Goal: Information Seeking & Learning: Find specific fact

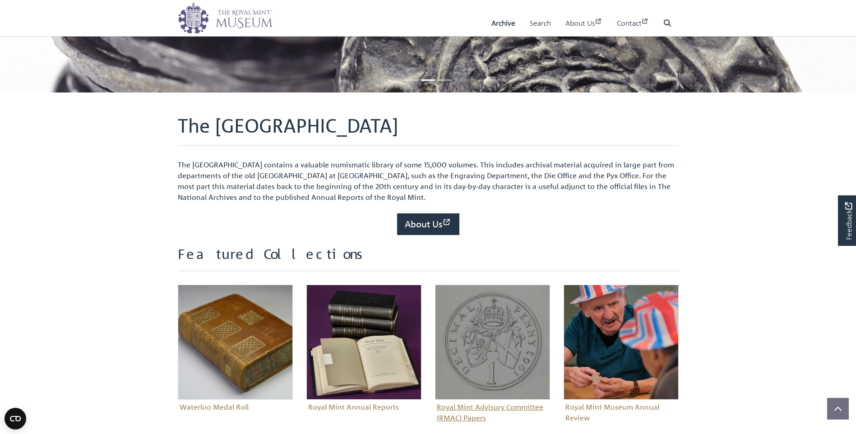
scroll to position [90, 0]
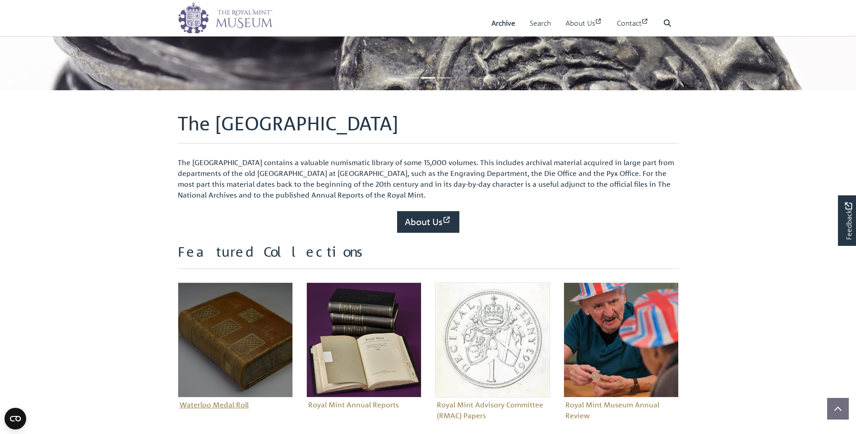
click at [225, 335] on img "Sub-collection" at bounding box center [235, 340] width 115 height 115
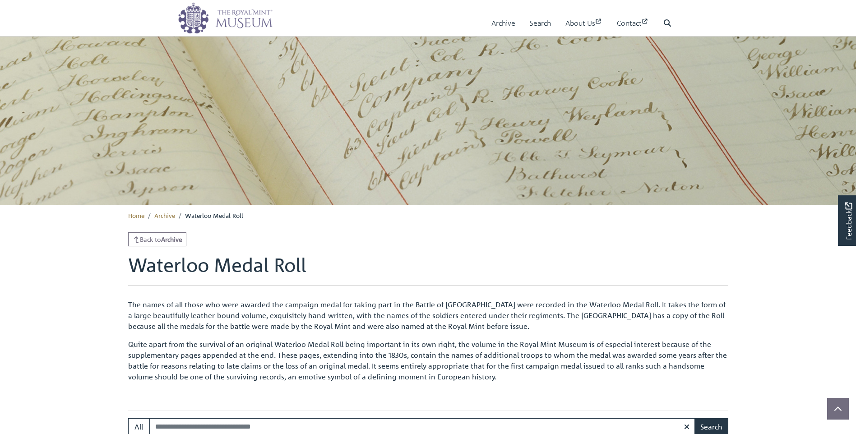
scroll to position [181, 0]
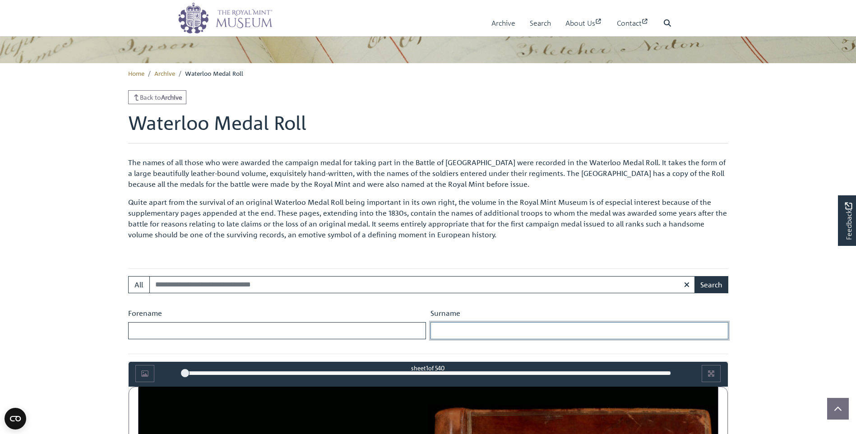
click at [468, 333] on input "Surname" at bounding box center [580, 330] width 298 height 17
type input "*****"
click at [695, 276] on button "Search" at bounding box center [712, 284] width 34 height 17
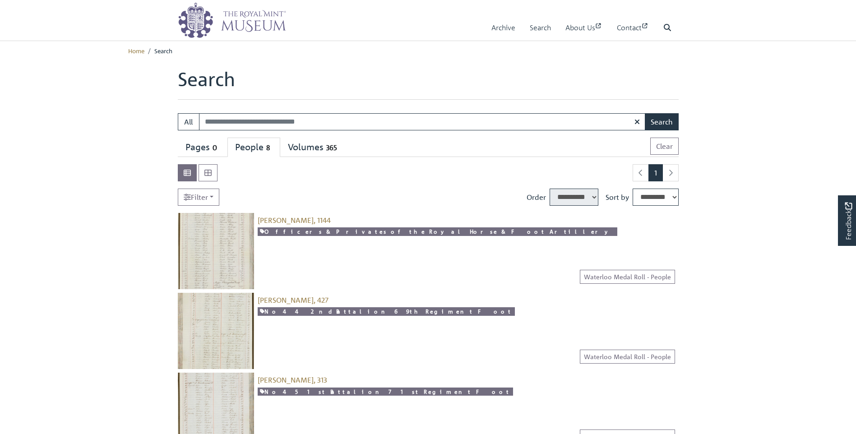
select select "****"
click at [281, 300] on span "Glenn, James, 427" at bounding box center [293, 300] width 71 height 9
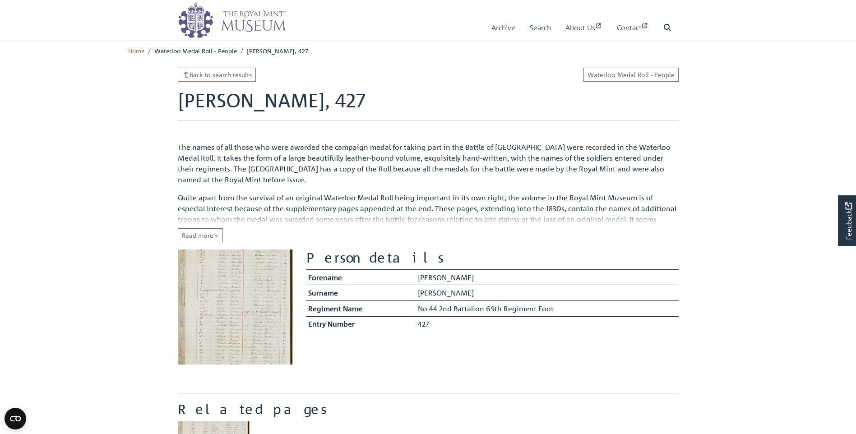
click at [238, 298] on img at bounding box center [235, 307] width 115 height 115
click at [208, 237] on span "Read more" at bounding box center [200, 235] width 37 height 8
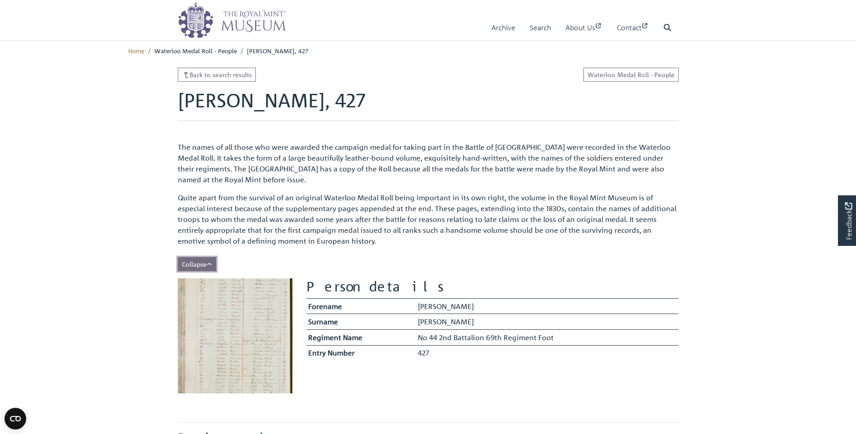
click at [210, 264] on icon "Show less of the content" at bounding box center [209, 264] width 5 height 3
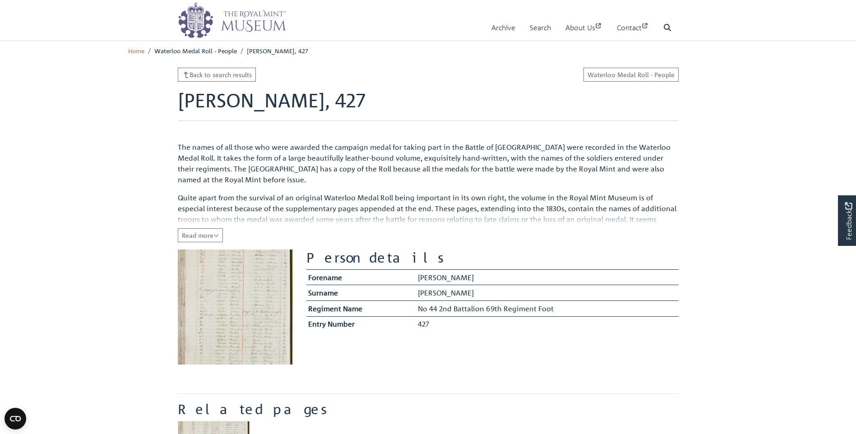
click at [237, 303] on img at bounding box center [235, 307] width 115 height 115
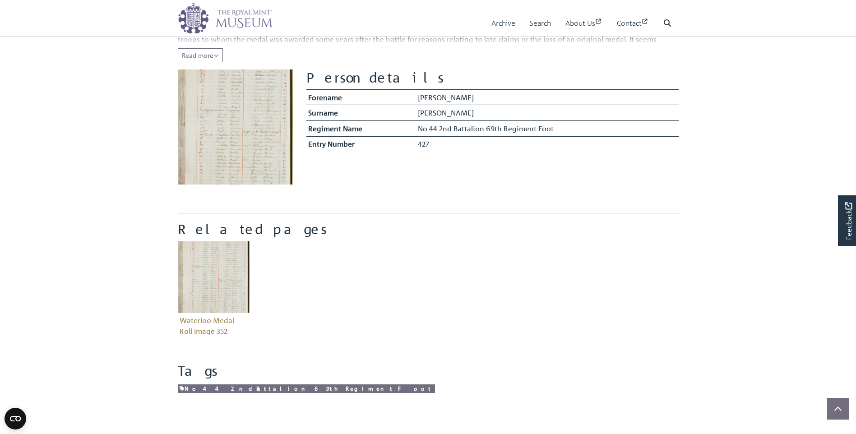
scroll to position [181, 0]
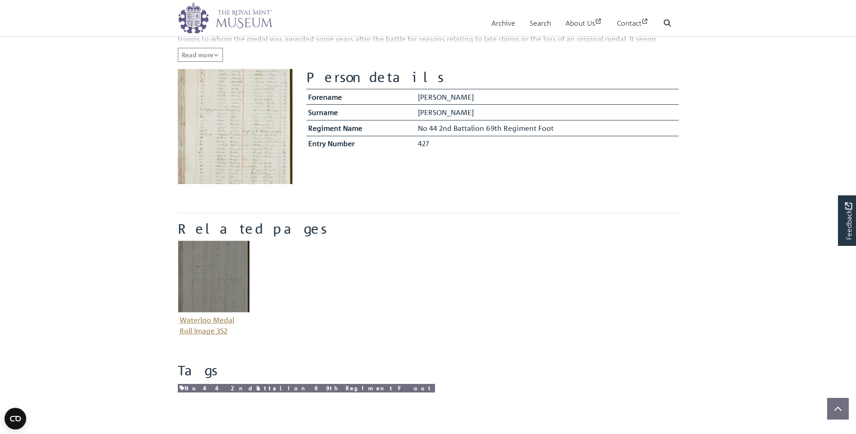
click at [208, 272] on img "Item related to this entity" at bounding box center [214, 277] width 72 height 72
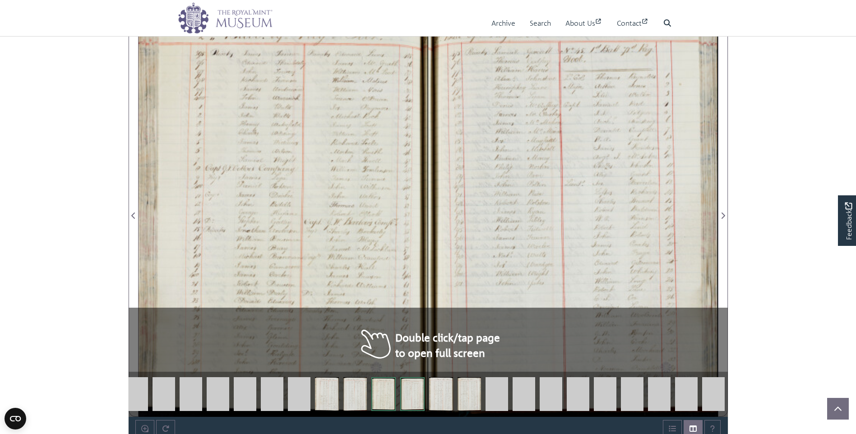
scroll to position [574, 0]
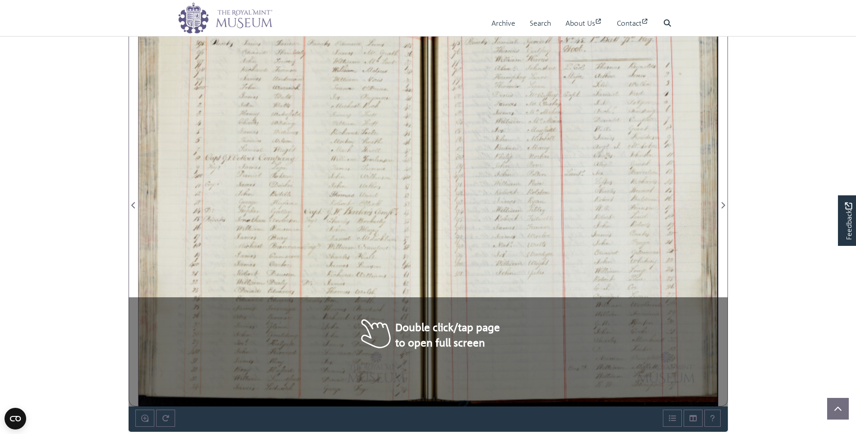
click at [353, 236] on div at bounding box center [284, 200] width 290 height 413
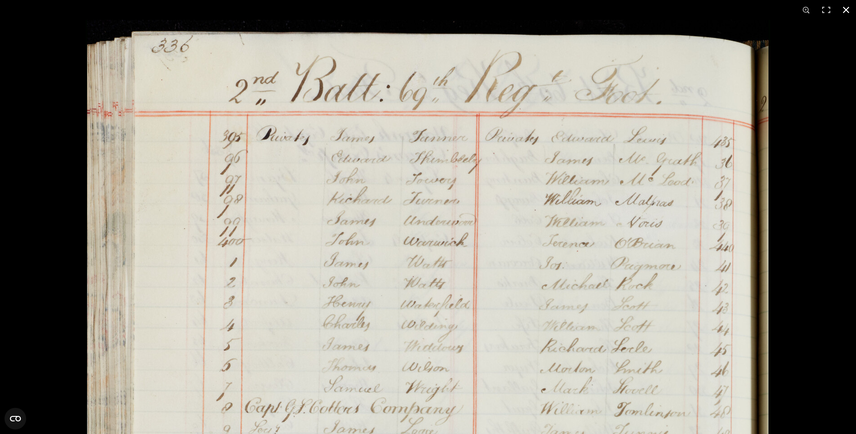
click at [847, 9] on button at bounding box center [846, 10] width 20 height 20
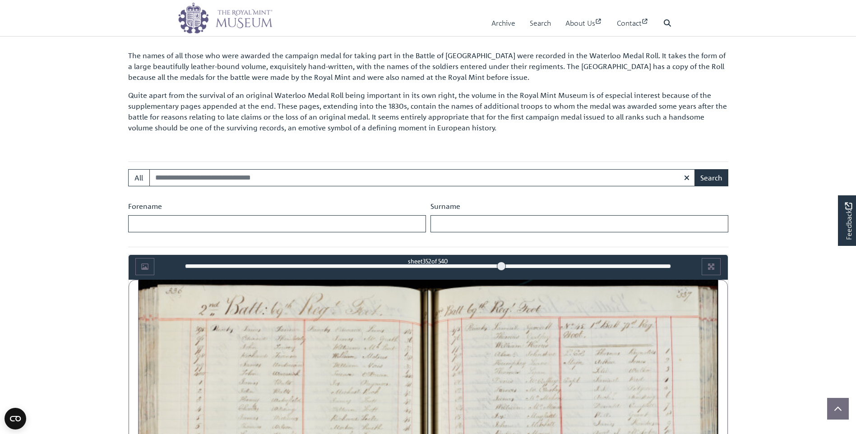
scroll to position [303, 0]
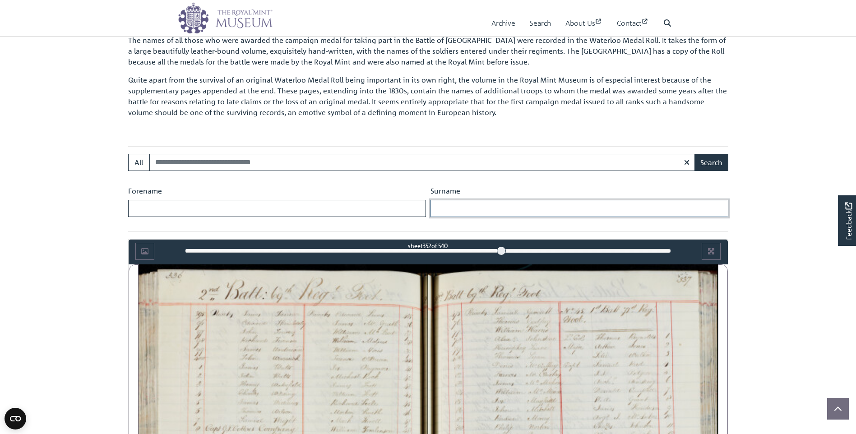
click at [471, 210] on input "Surname" at bounding box center [580, 208] width 298 height 17
type input "*****"
click at [695, 154] on button "Search" at bounding box center [712, 162] width 34 height 17
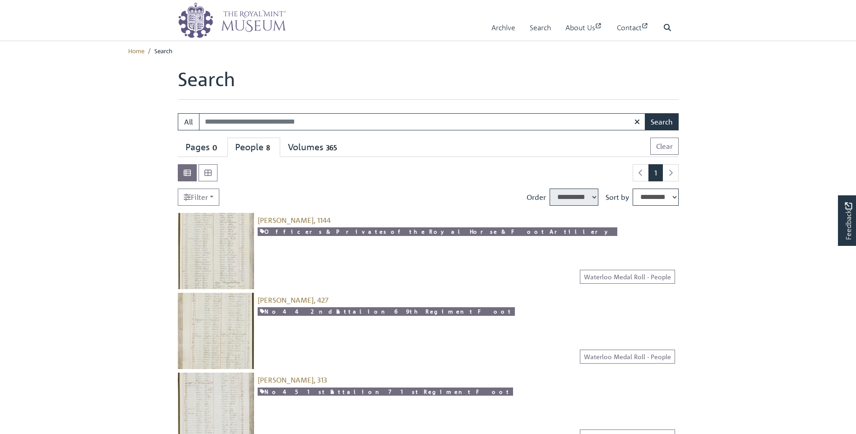
select select "****"
click at [216, 310] on img at bounding box center [216, 331] width 76 height 76
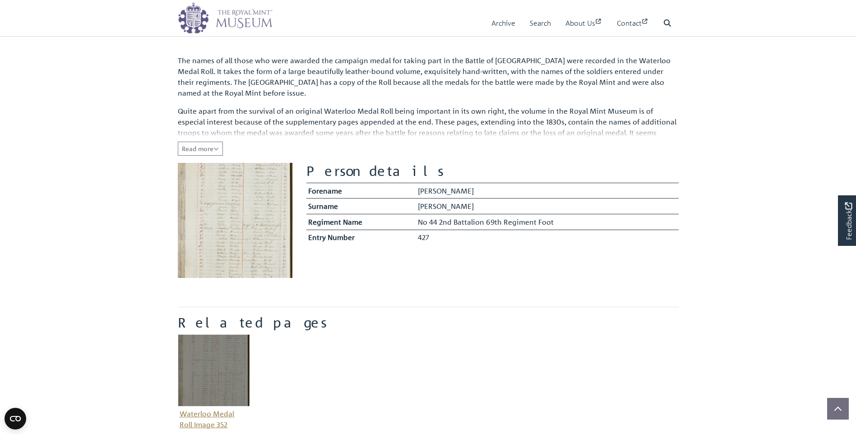
scroll to position [90, 0]
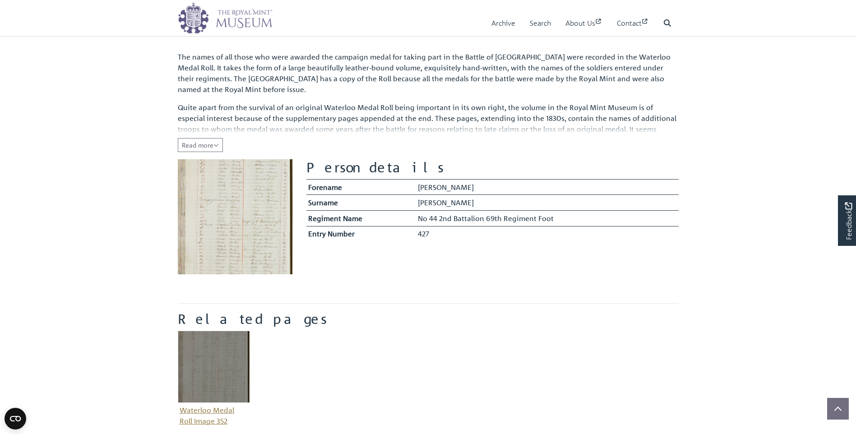
click at [217, 373] on img "Item related to this entity" at bounding box center [214, 367] width 72 height 72
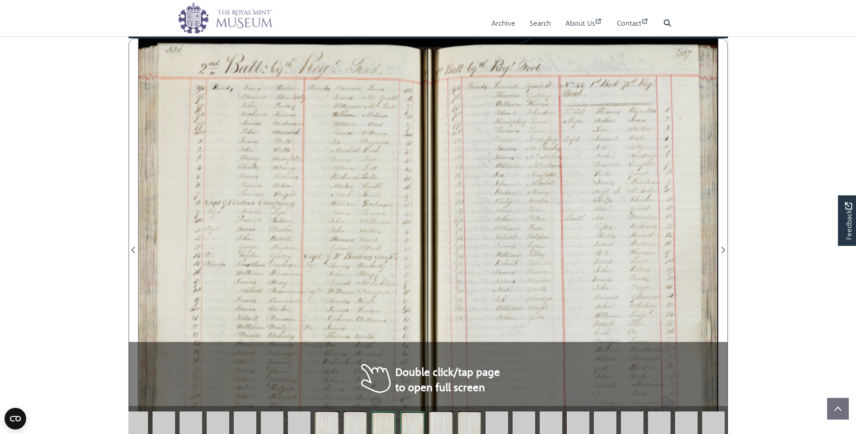
scroll to position [529, 0]
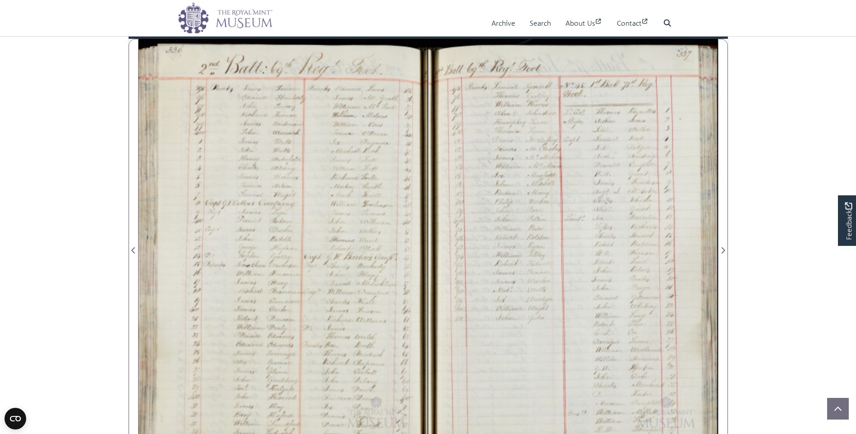
drag, startPoint x: 331, startPoint y: 270, endPoint x: 502, endPoint y: 293, distance: 173.1
click at [502, 293] on div at bounding box center [429, 245] width 580 height 413
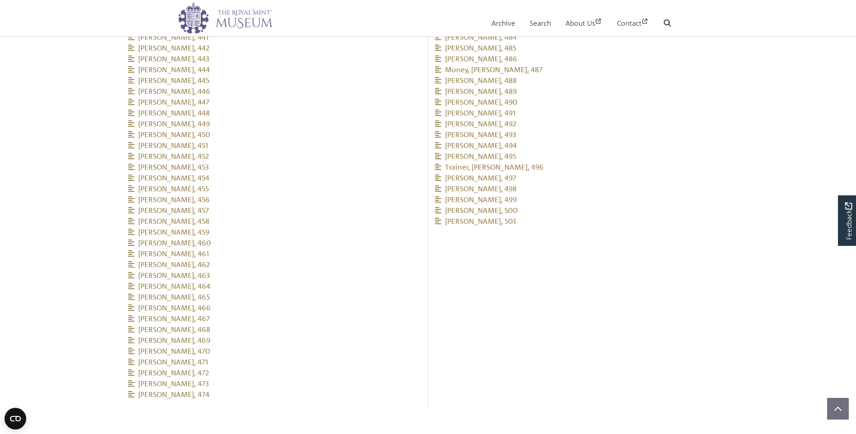
scroll to position [1476, 0]
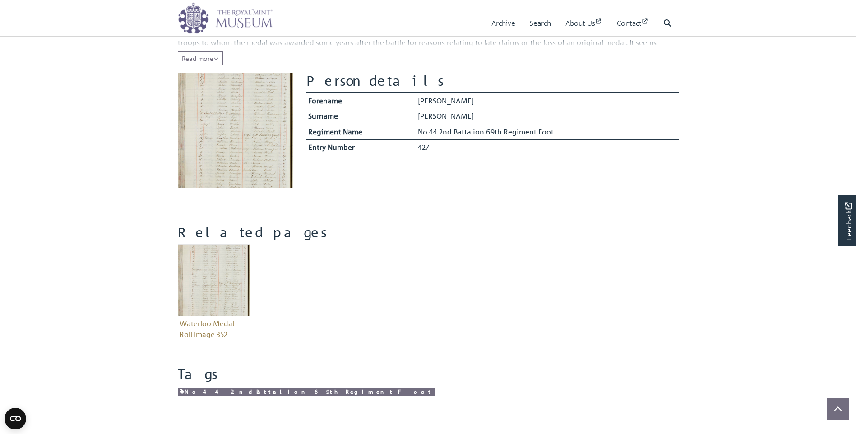
scroll to position [181, 0]
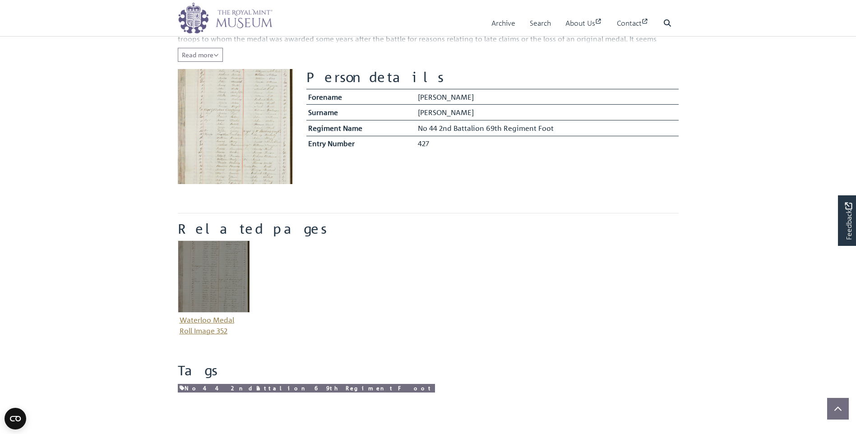
click at [226, 263] on img "Item related to this entity" at bounding box center [214, 277] width 72 height 72
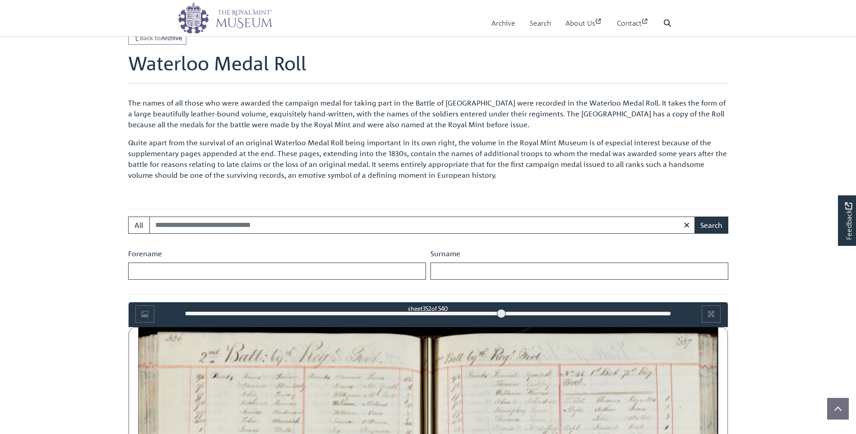
scroll to position [664, 0]
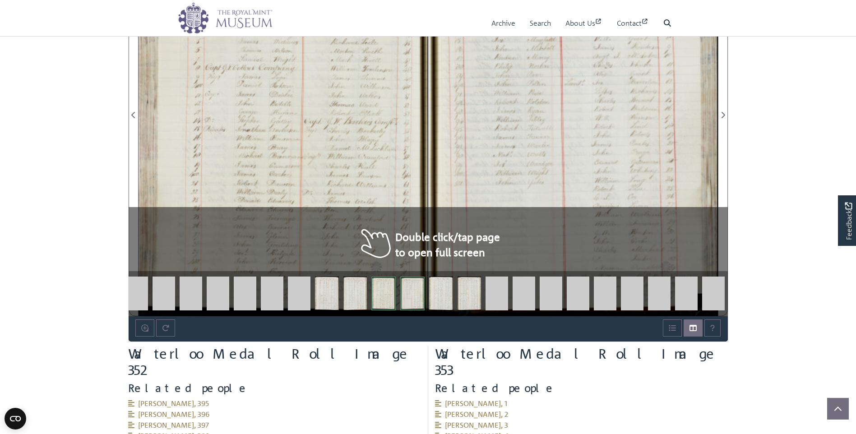
click at [656, 293] on img at bounding box center [659, 294] width 23 height 34
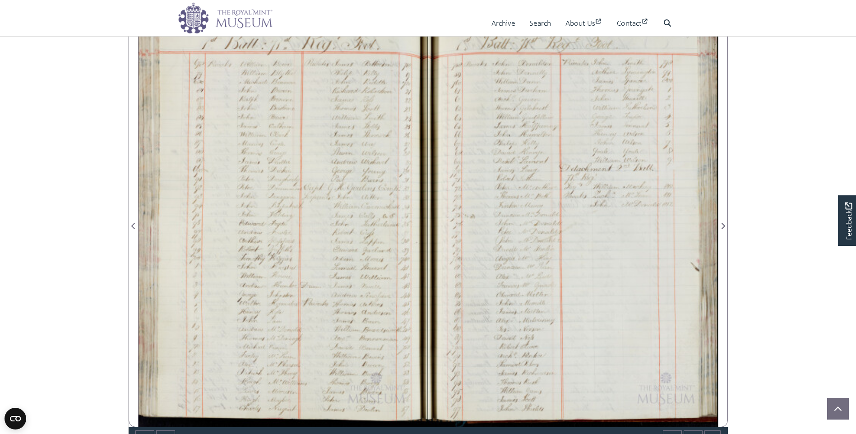
scroll to position [483, 0]
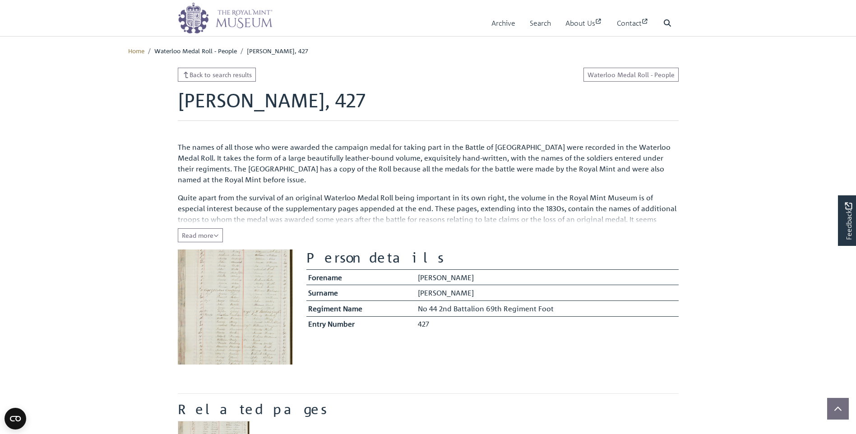
scroll to position [181, 0]
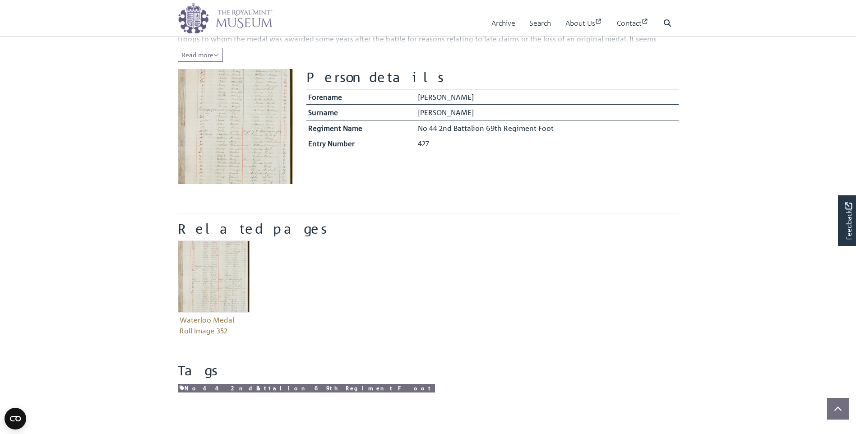
click at [250, 108] on img at bounding box center [235, 126] width 115 height 115
click at [207, 54] on span "Read more" at bounding box center [200, 55] width 37 height 8
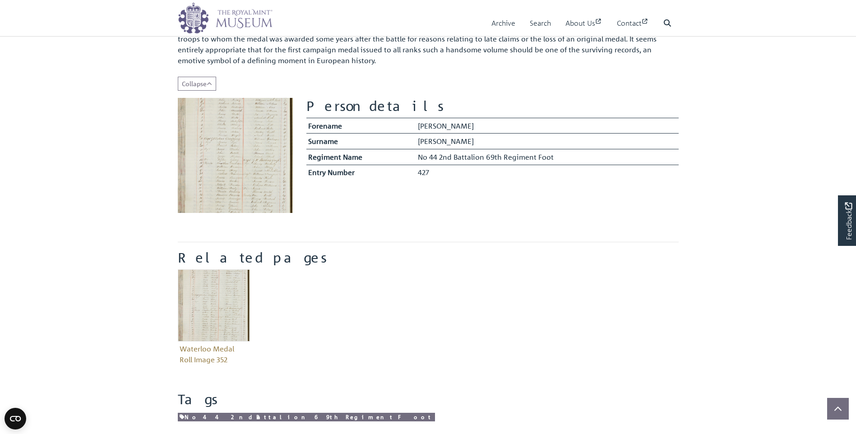
click at [246, 136] on img at bounding box center [235, 155] width 115 height 115
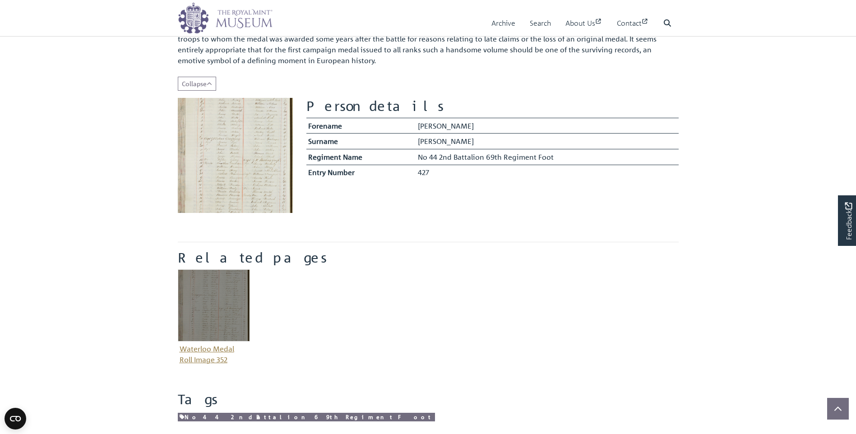
click at [200, 316] on img "Item related to this entity" at bounding box center [214, 305] width 72 height 72
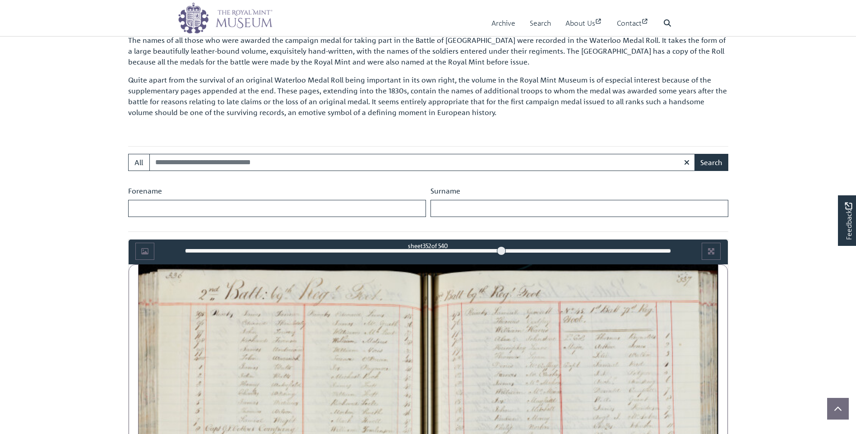
scroll to position [619, 0]
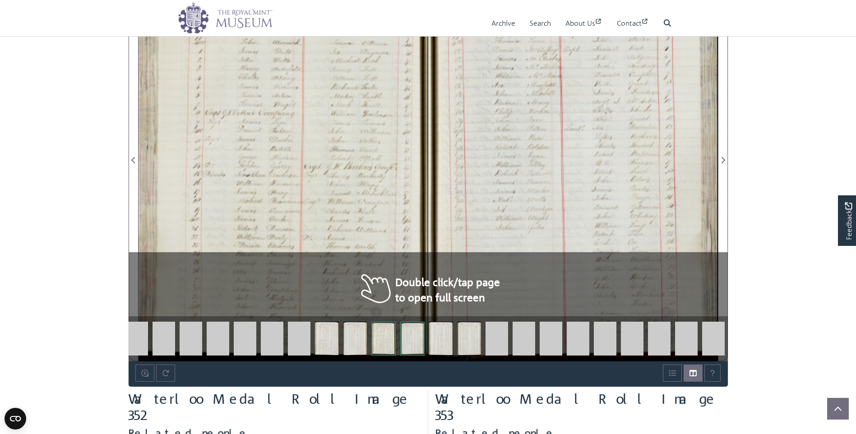
click at [310, 148] on div at bounding box center [284, 155] width 290 height 413
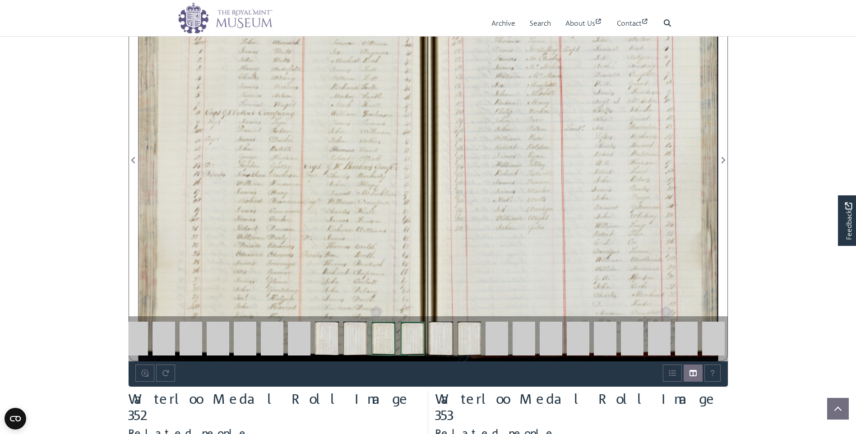
click at [310, 149] on div at bounding box center [284, 155] width 290 height 413
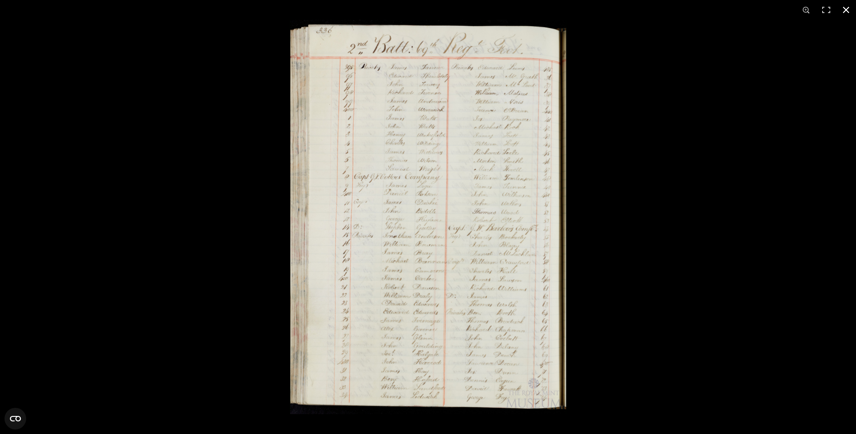
click at [702, 229] on div at bounding box center [718, 237] width 856 height 434
click at [680, 231] on div at bounding box center [718, 237] width 856 height 434
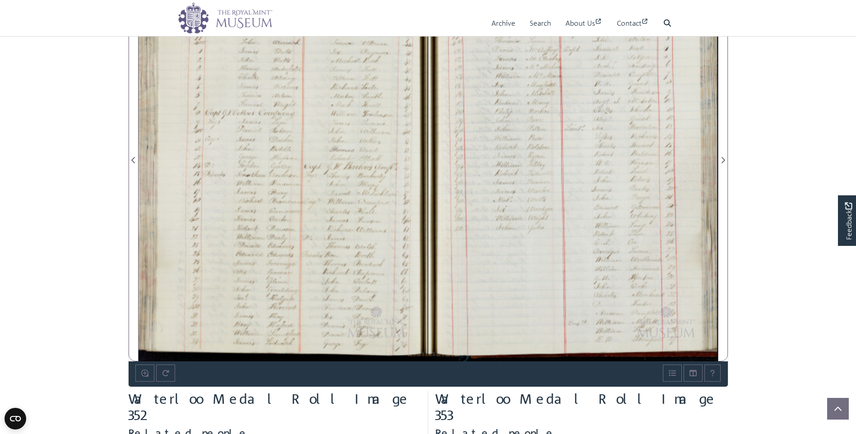
click at [541, 228] on div at bounding box center [573, 155] width 290 height 413
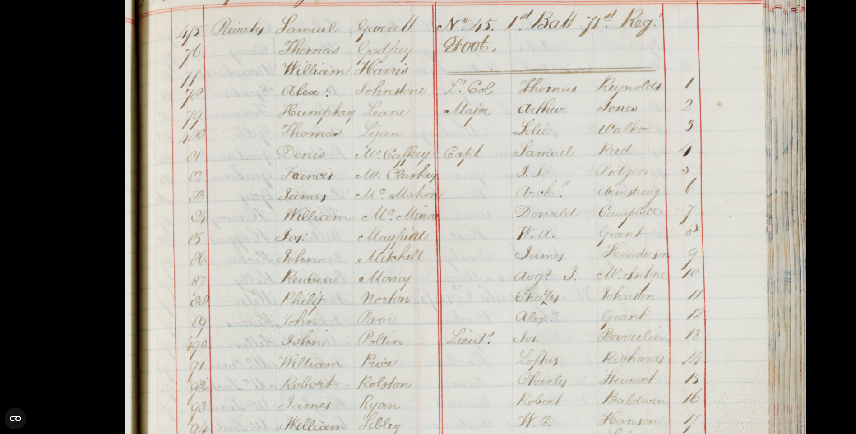
click at [559, 195] on img at bounding box center [466, 402] width 685 height 975
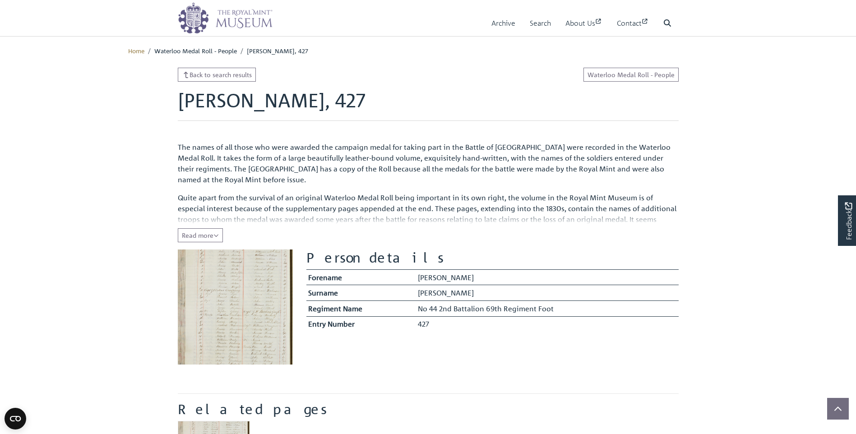
scroll to position [181, 0]
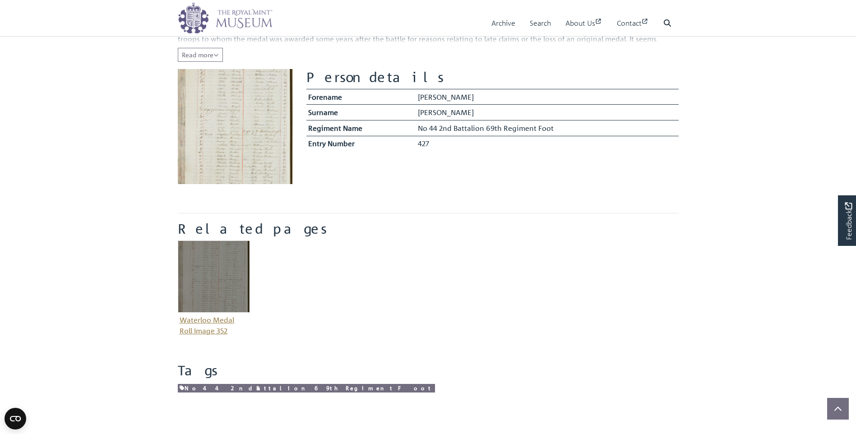
click at [226, 269] on img "Item related to this entity" at bounding box center [214, 277] width 72 height 72
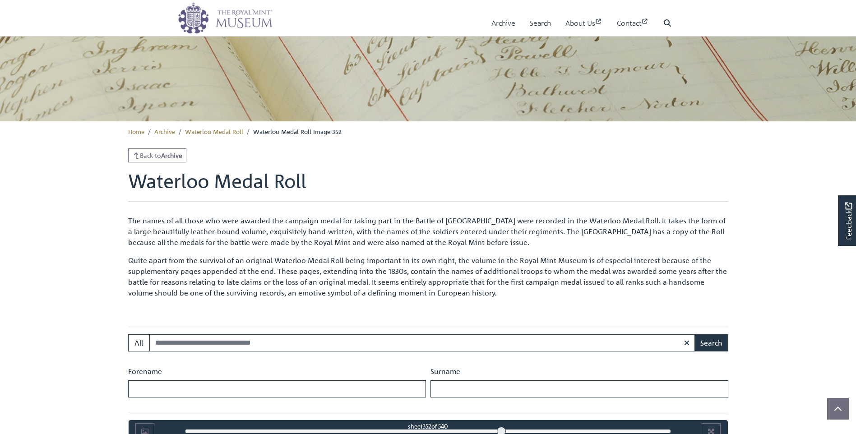
scroll to position [483, 0]
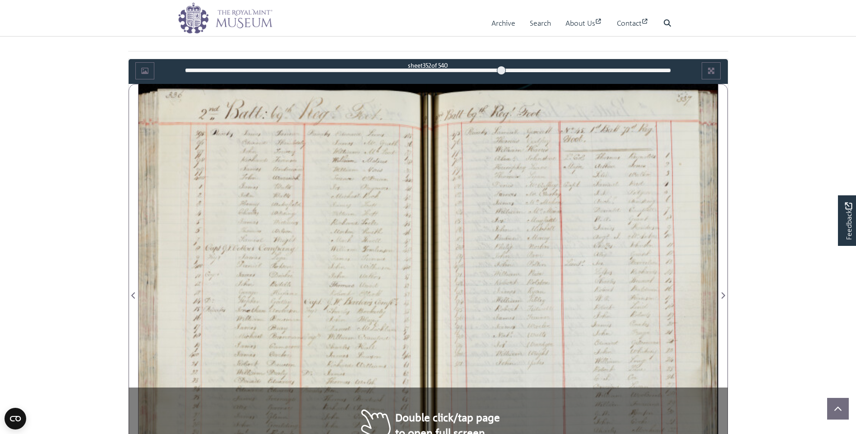
click at [300, 240] on div at bounding box center [284, 290] width 290 height 413
click at [301, 240] on div at bounding box center [284, 290] width 290 height 413
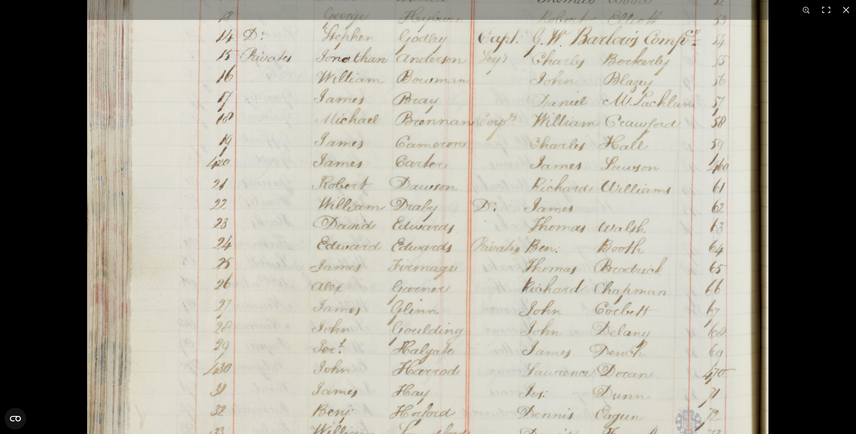
click at [375, 308] on img at bounding box center [428, 10] width 685 height 975
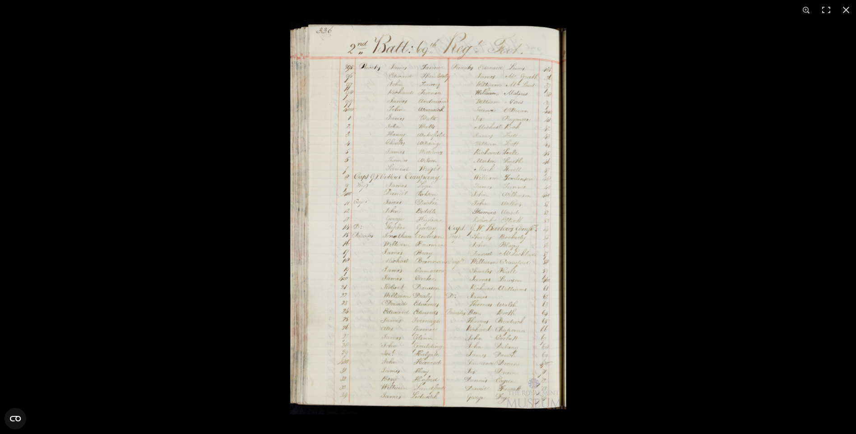
click at [375, 308] on img at bounding box center [428, 217] width 277 height 395
